Goal: Task Accomplishment & Management: Complete application form

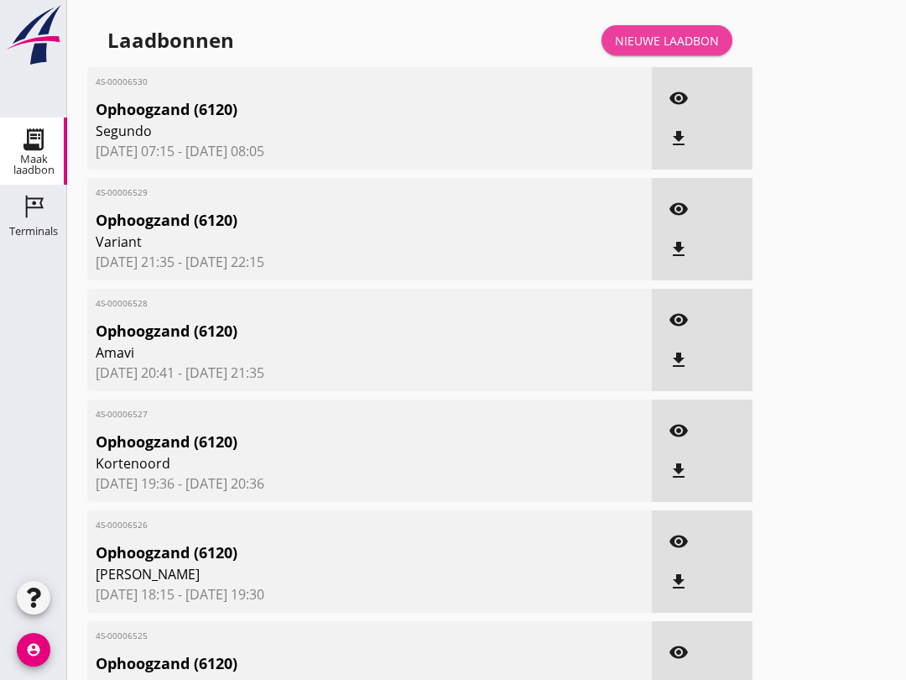
click at [686, 46] on link "Nieuwe laadbon" at bounding box center [667, 40] width 131 height 30
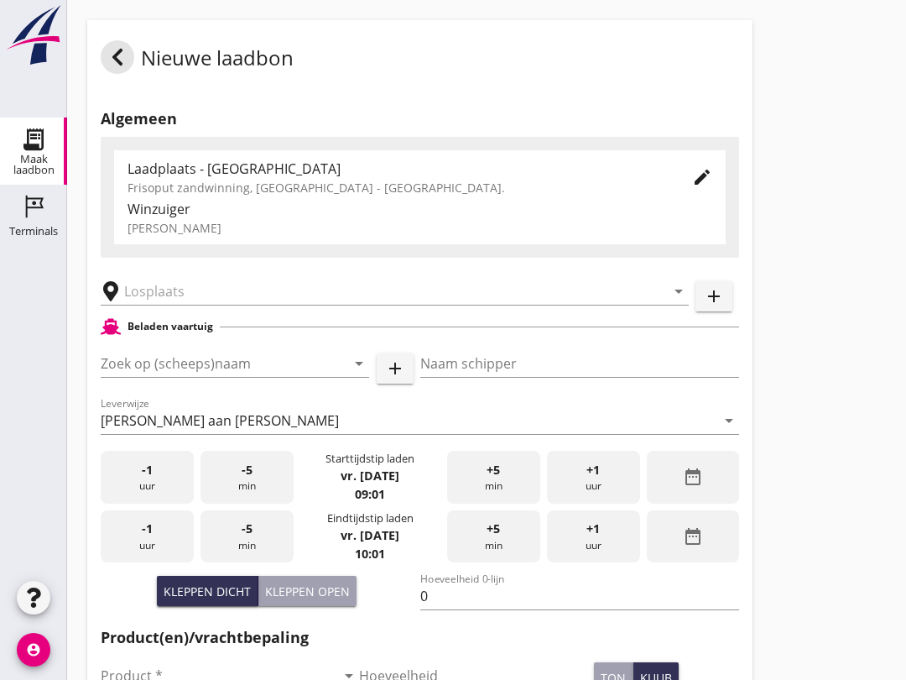
click at [174, 377] on input "Zoek op (scheeps)naam" at bounding box center [212, 363] width 222 height 27
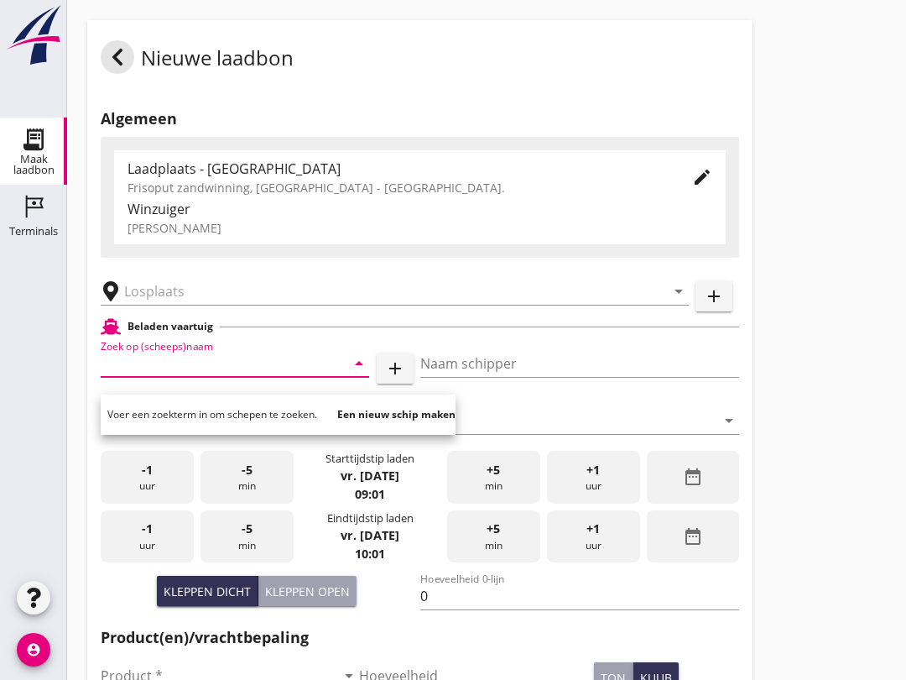
type input "D"
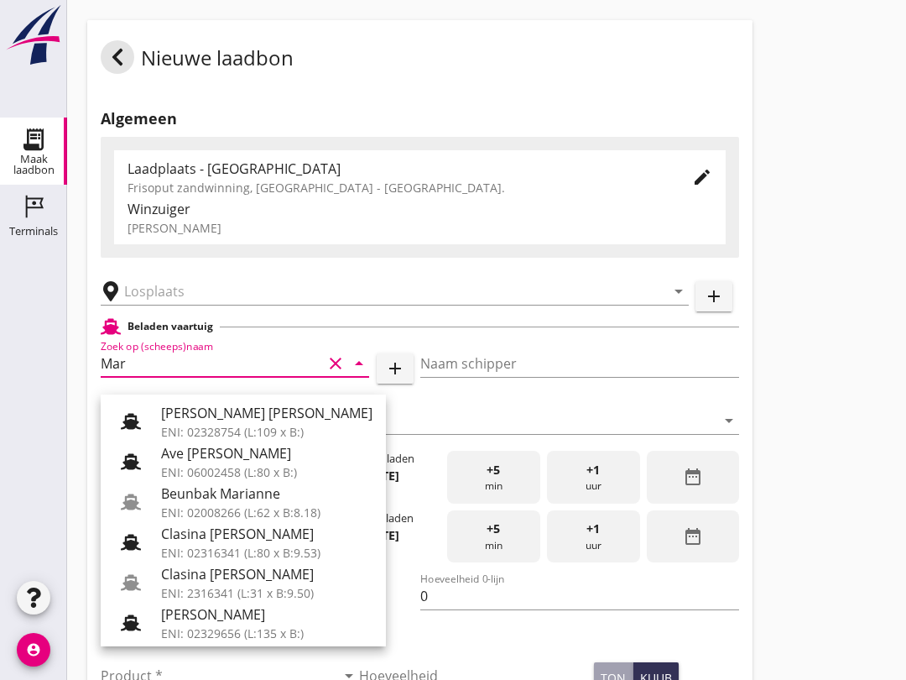
click at [269, 481] on div "Ave [PERSON_NAME]: 06002458 (L:80 x B:)" at bounding box center [267, 461] width 212 height 40
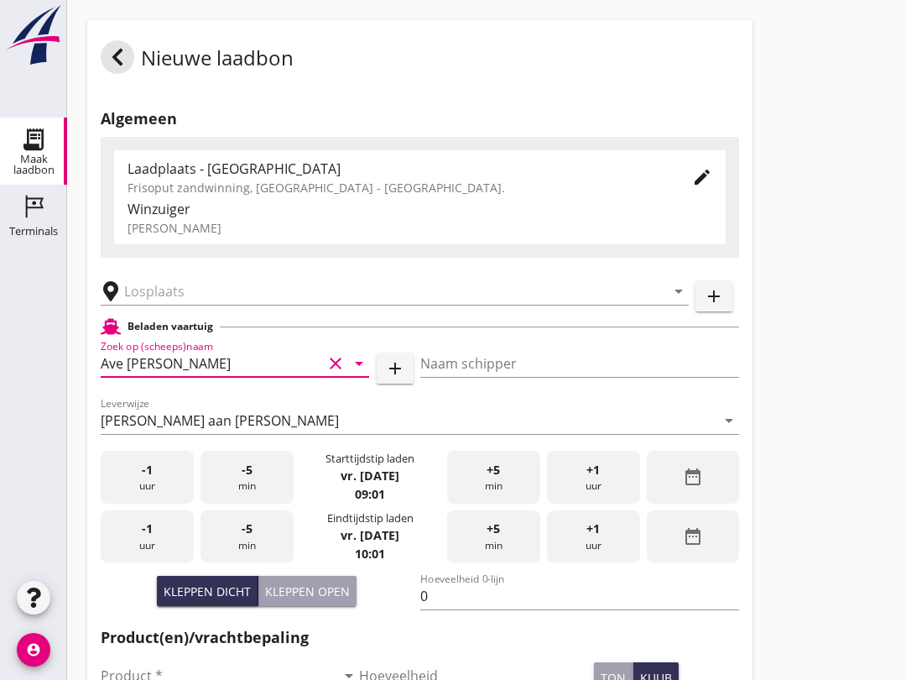
click at [250, 369] on input "Ave [PERSON_NAME]" at bounding box center [212, 363] width 222 height 27
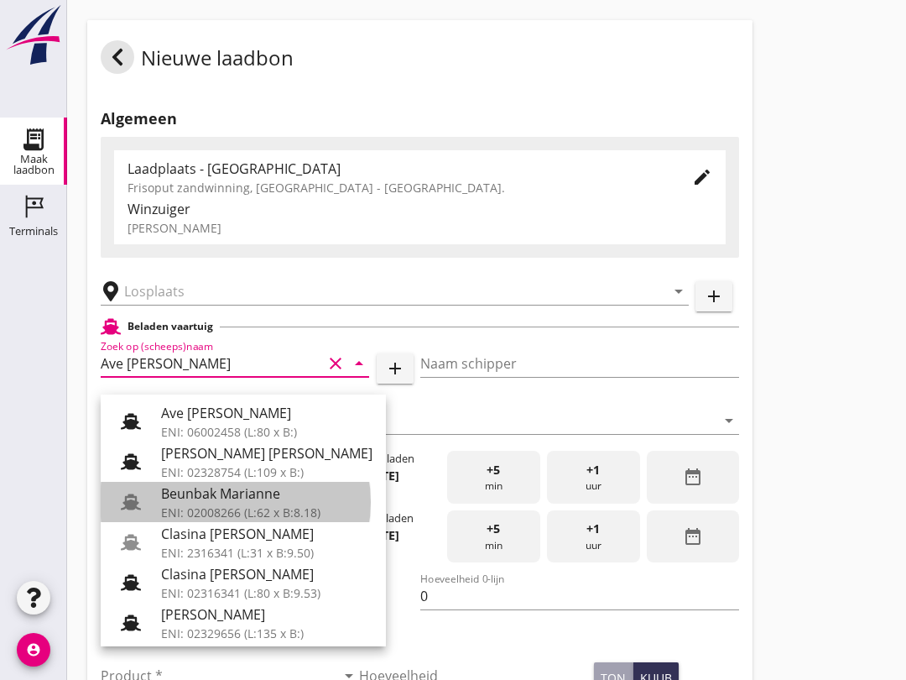
click at [285, 513] on div "ENI: 02008266 (L:62 x B:8.18)" at bounding box center [267, 513] width 212 height 18
type input "Beunbak Marianne"
type input "[PERSON_NAME]"
type input "551"
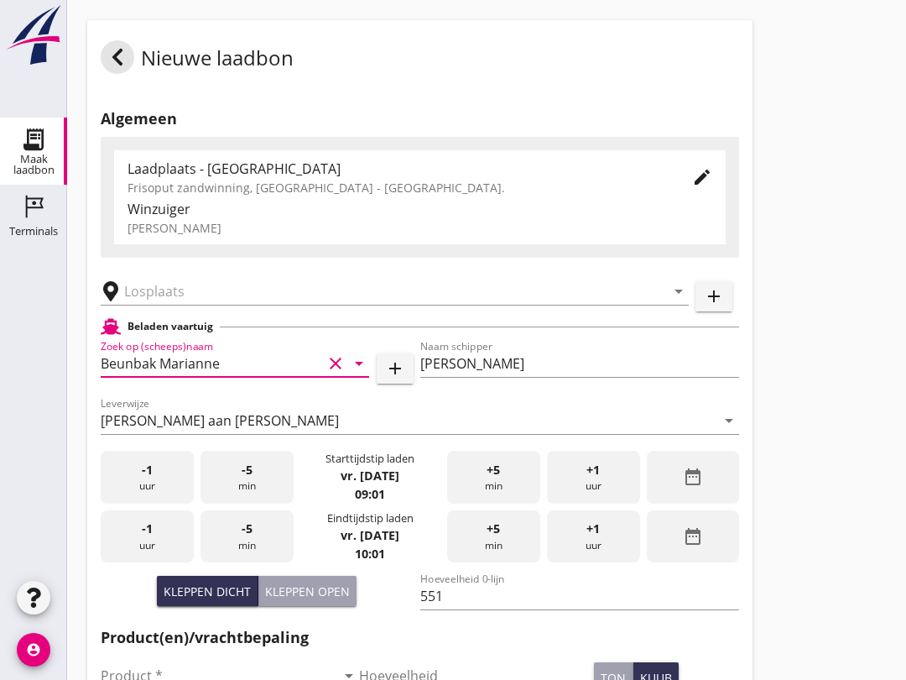
click at [208, 305] on input "text" at bounding box center [383, 291] width 518 height 27
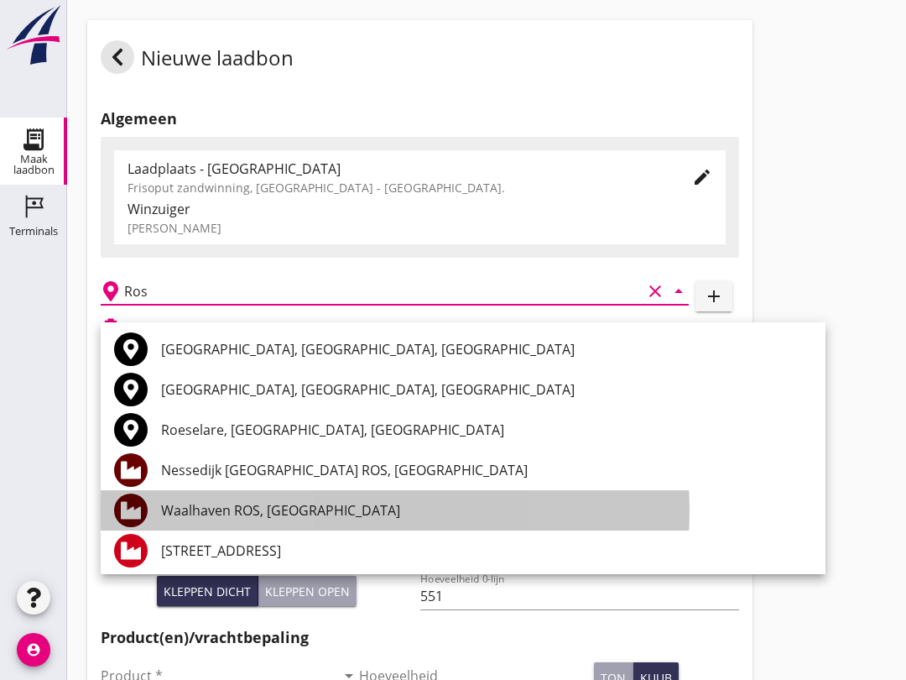
click at [316, 523] on div "Waalhaven ROS, [GEOGRAPHIC_DATA]" at bounding box center [486, 510] width 651 height 40
type input "Waalhaven ROS, [GEOGRAPHIC_DATA]"
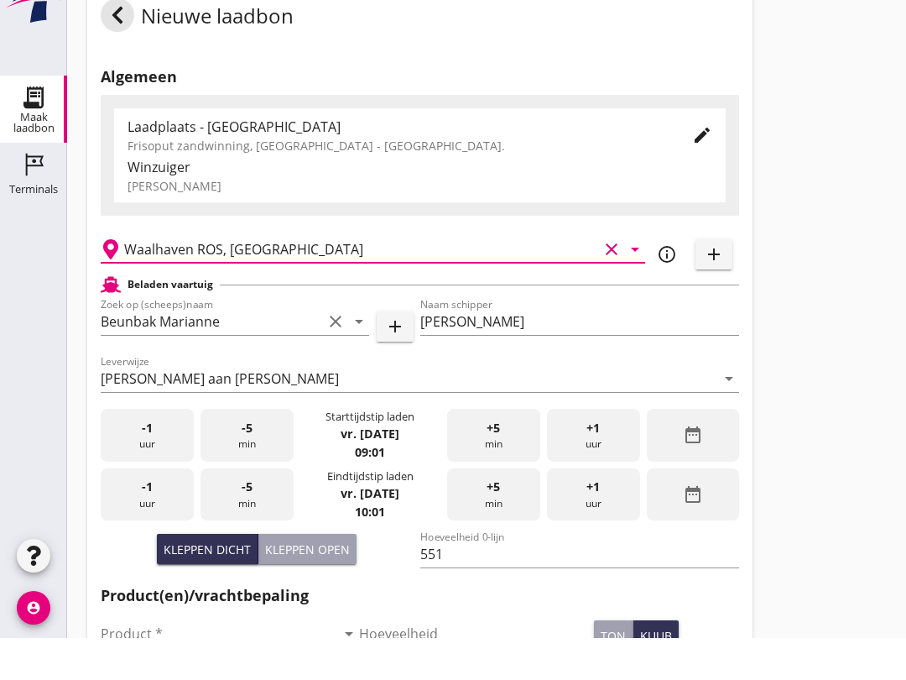
scroll to position [95, 0]
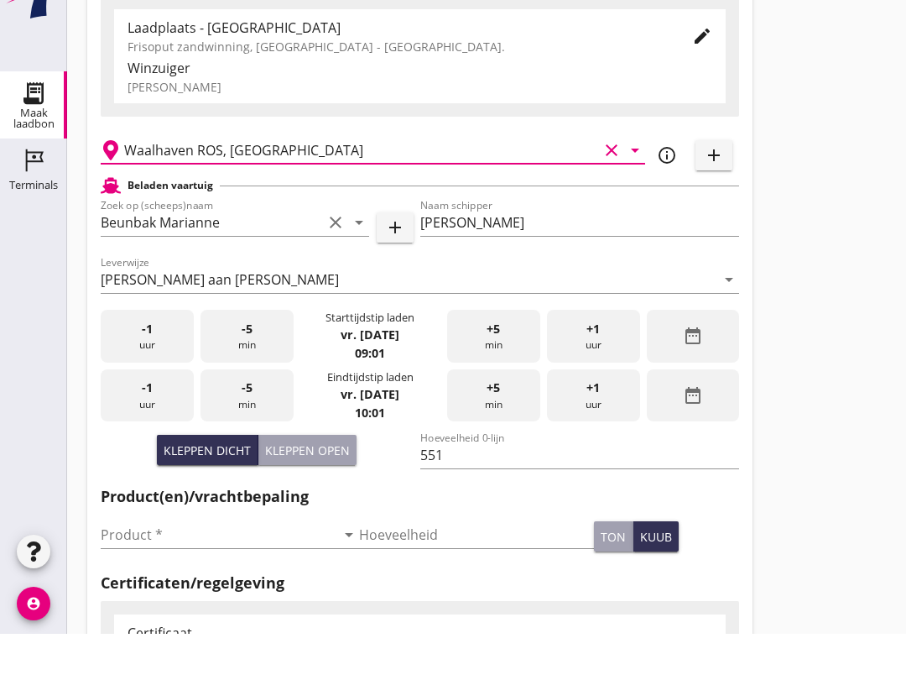
click at [206, 567] on input "Product *" at bounding box center [218, 580] width 235 height 27
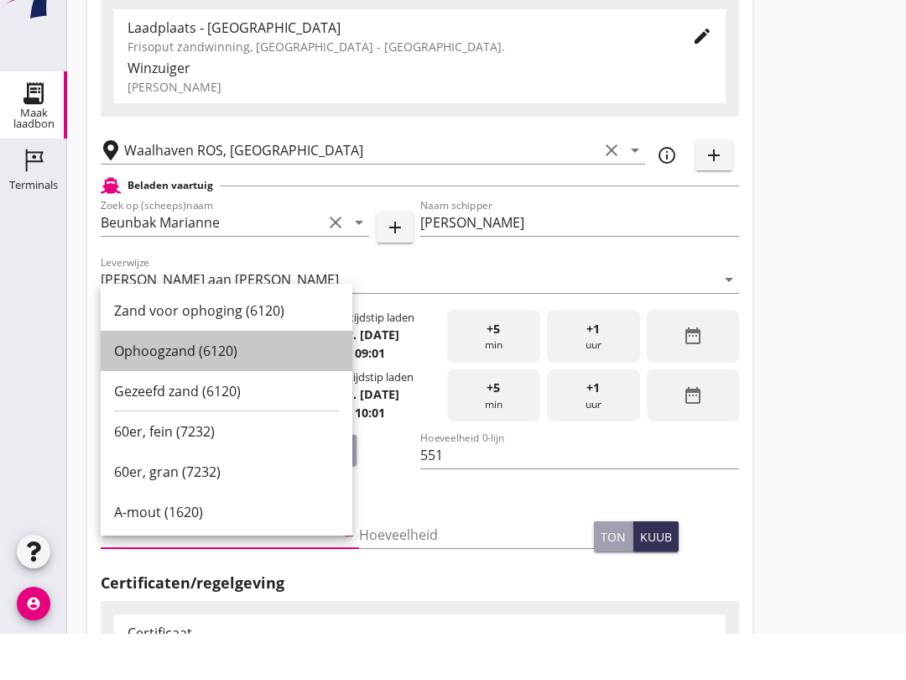
click at [231, 387] on div "Ophoogzand (6120)" at bounding box center [226, 397] width 225 height 20
type input "Ophoogzand (6120)"
